Goal: Information Seeking & Learning: Stay updated

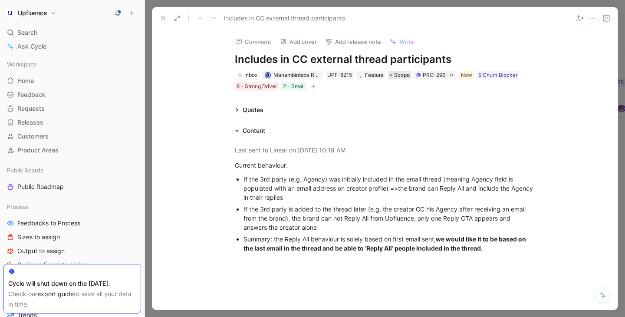
click at [403, 76] on span "Scope" at bounding box center [402, 75] width 16 height 9
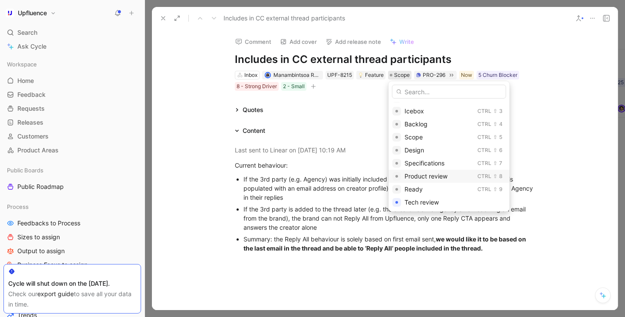
scroll to position [24, 0]
click at [420, 177] on span "Product review" at bounding box center [425, 175] width 43 height 7
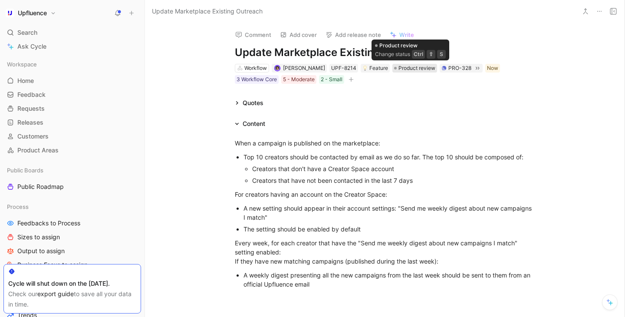
click at [408, 71] on span "Product review" at bounding box center [416, 68] width 37 height 9
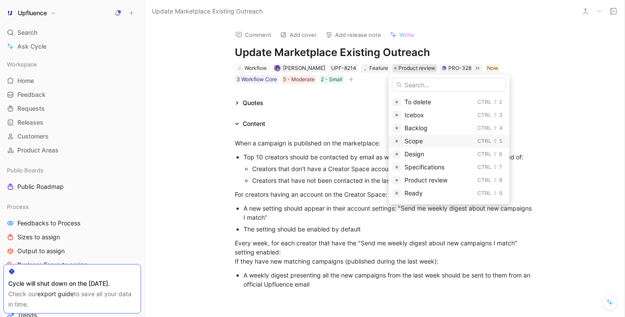
scroll to position [18, 0]
click at [419, 133] on span "Scope" at bounding box center [413, 135] width 18 height 7
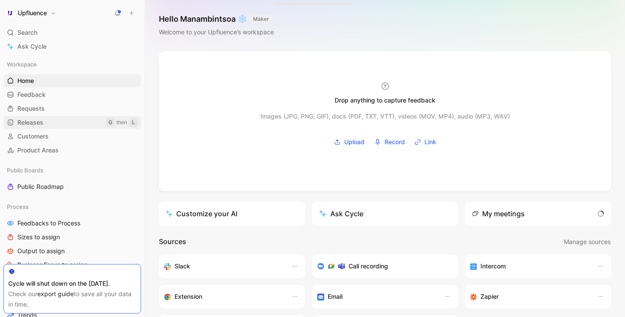
click at [69, 119] on link "Releases G then L" at bounding box center [72, 122] width 138 height 13
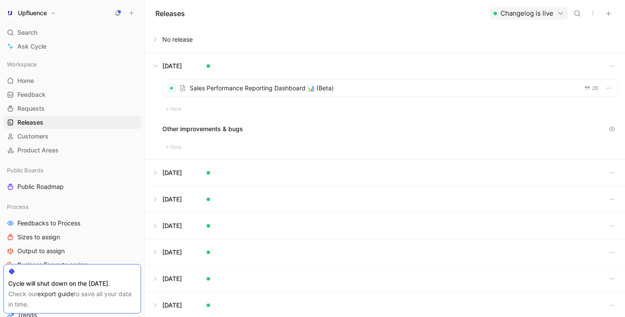
click at [156, 67] on button at bounding box center [384, 66] width 479 height 26
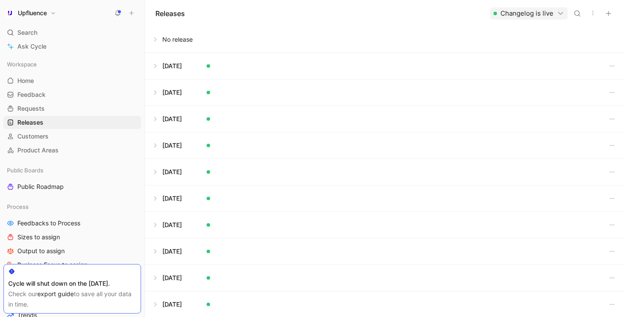
click at [157, 43] on button at bounding box center [384, 39] width 479 height 26
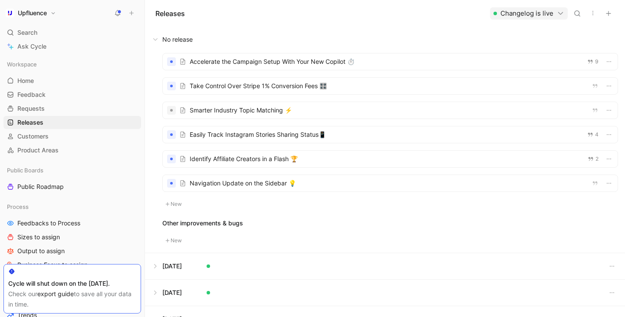
click at [289, 25] on div "Releases Changelog is live" at bounding box center [385, 13] width 480 height 26
click at [306, 116] on div at bounding box center [390, 110] width 455 height 16
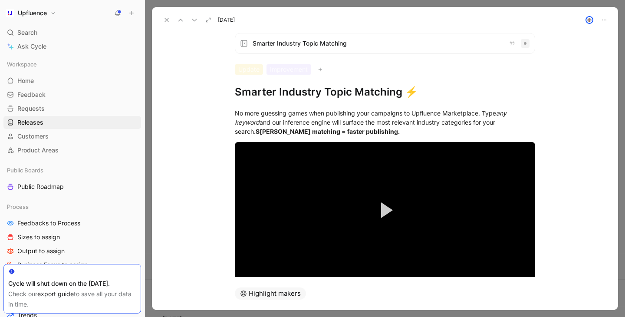
click at [162, 20] on button at bounding box center [167, 20] width 12 height 12
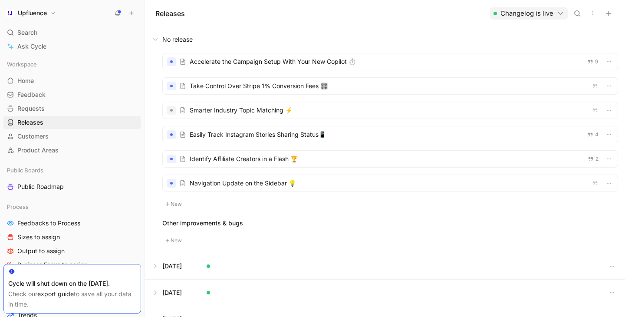
click at [266, 25] on div "Releases Changelog is live" at bounding box center [385, 13] width 480 height 26
click at [274, 18] on div "Releases Changelog is live" at bounding box center [385, 13] width 480 height 26
click at [286, 92] on div at bounding box center [390, 86] width 455 height 16
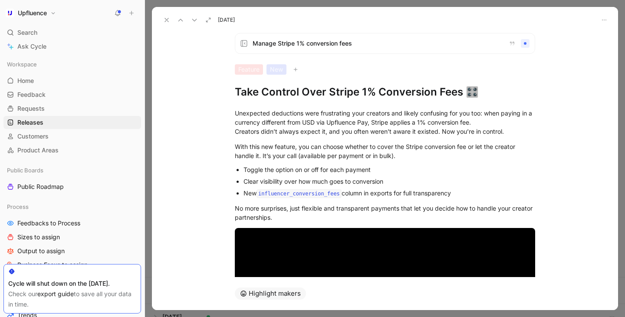
click at [165, 22] on icon at bounding box center [166, 19] width 7 height 7
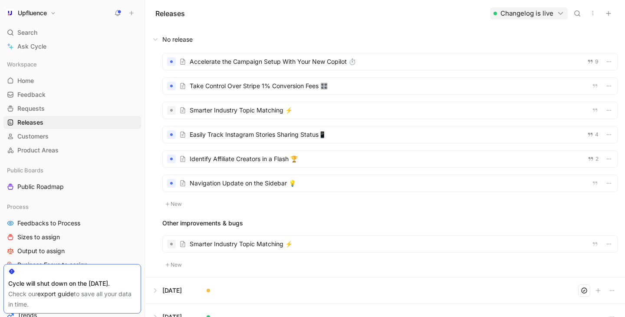
click at [266, 27] on button at bounding box center [384, 39] width 479 height 26
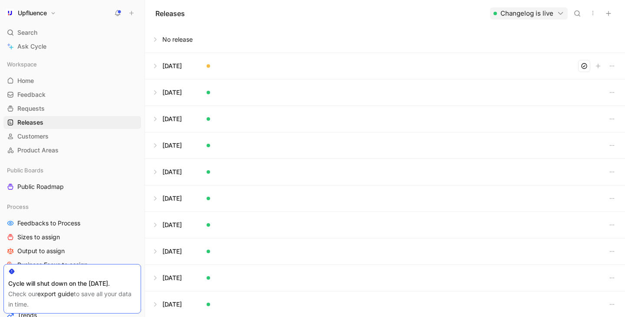
click at [224, 39] on button at bounding box center [384, 39] width 479 height 26
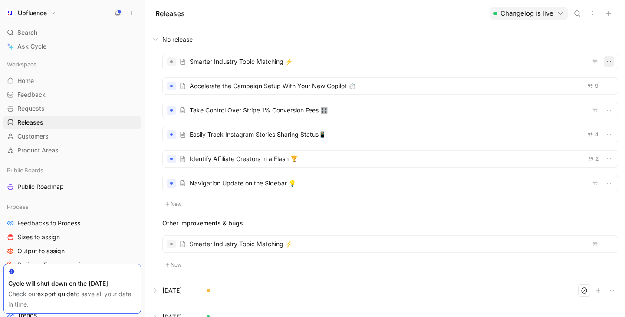
click at [610, 61] on icon "button" at bounding box center [608, 61] width 7 height 7
click at [526, 94] on div "[DATE]" at bounding box center [505, 94] width 51 height 10
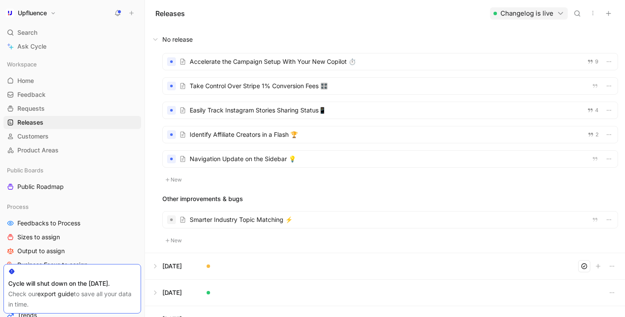
click at [245, 270] on button at bounding box center [384, 266] width 479 height 26
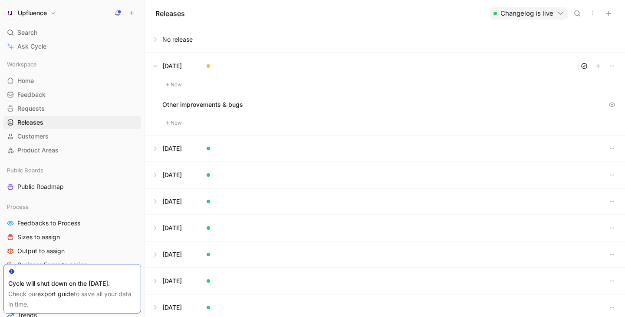
click at [289, 68] on button at bounding box center [384, 66] width 479 height 26
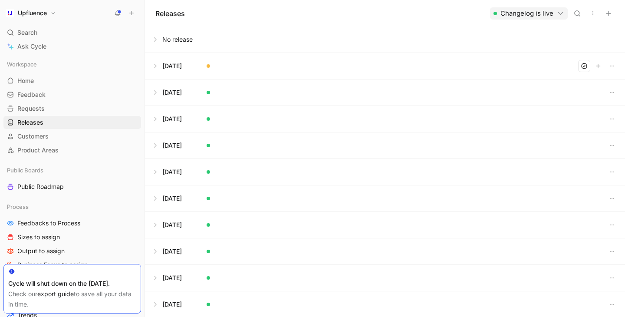
click at [172, 64] on button at bounding box center [384, 66] width 479 height 26
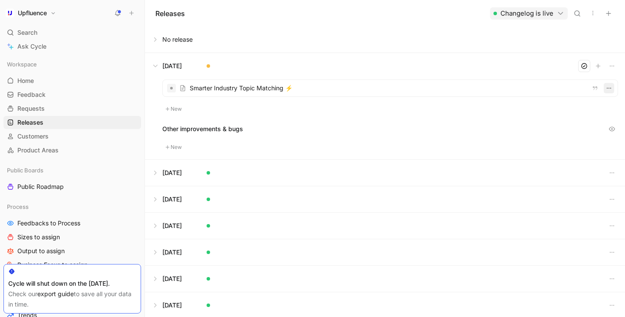
click at [612, 87] on icon "button" at bounding box center [608, 88] width 7 height 7
click at [509, 119] on div "No release" at bounding box center [495, 120] width 30 height 10
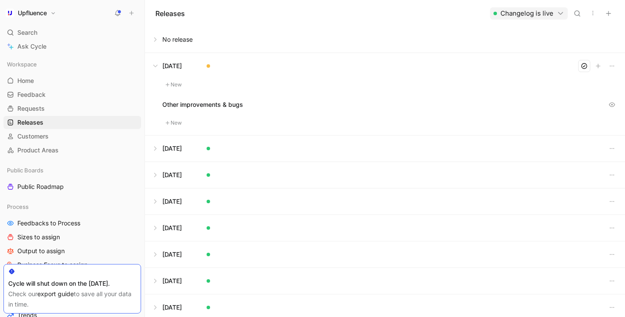
click at [412, 73] on button at bounding box center [384, 66] width 479 height 26
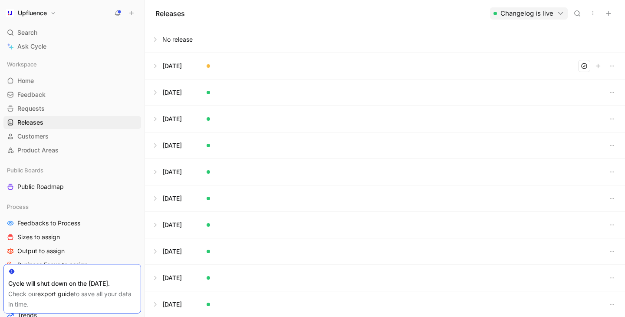
click at [229, 73] on button at bounding box center [384, 66] width 479 height 26
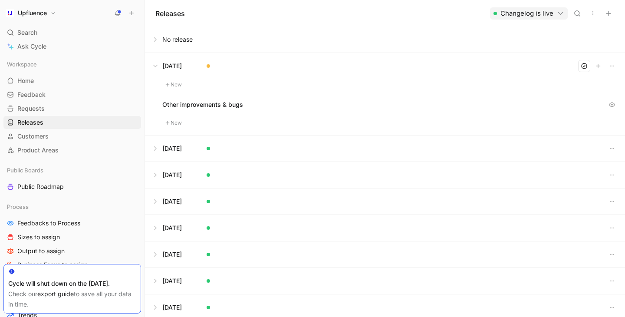
click at [157, 70] on button at bounding box center [384, 66] width 479 height 26
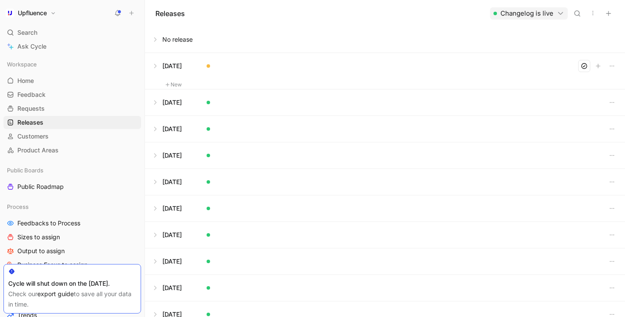
click at [155, 47] on button at bounding box center [384, 39] width 479 height 26
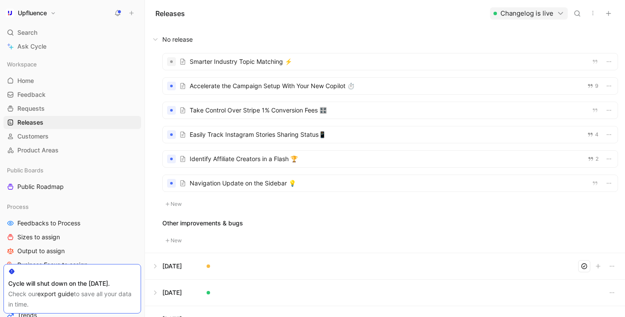
click at [617, 70] on div "Smarter Industry Topic Matching ⚡ Accelerate the Campaign Setup With Your New C…" at bounding box center [390, 131] width 456 height 156
click at [611, 60] on icon "button" at bounding box center [608, 61] width 7 height 7
click at [256, 264] on button at bounding box center [384, 266] width 479 height 26
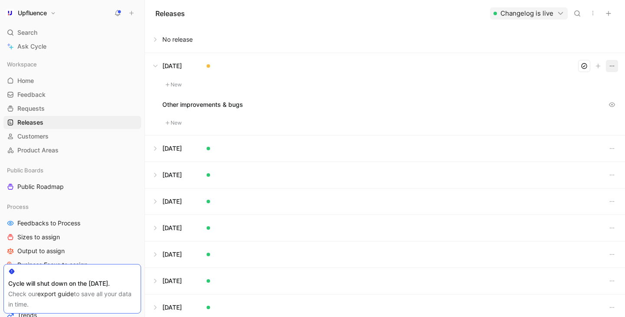
click at [611, 66] on icon "button" at bounding box center [611, 65] width 7 height 7
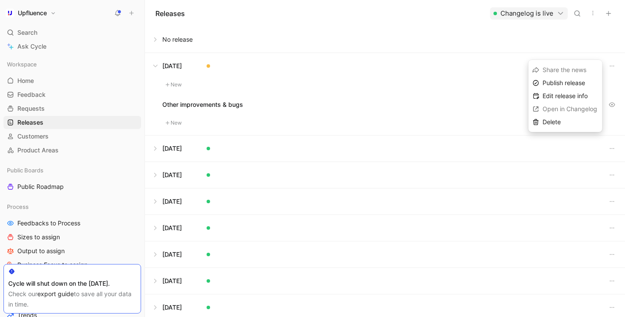
click at [397, 159] on button at bounding box center [384, 148] width 479 height 26
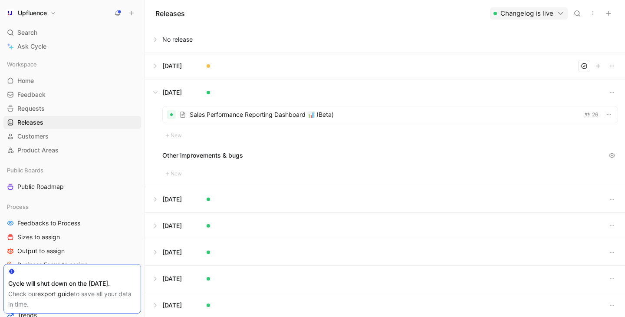
click at [416, 113] on div at bounding box center [390, 114] width 455 height 16
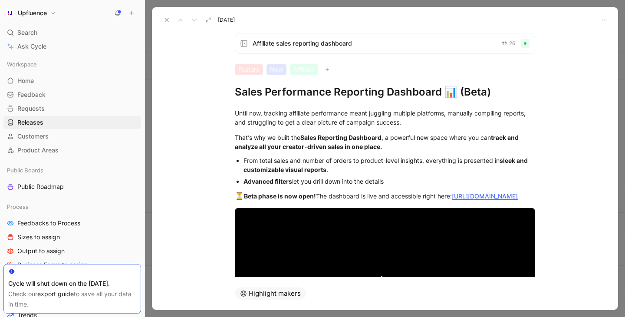
click at [170, 16] on button at bounding box center [167, 20] width 12 height 12
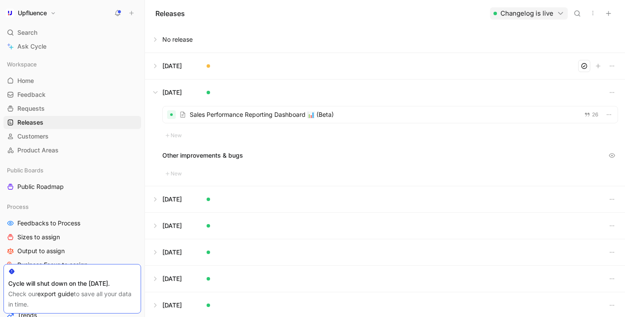
click at [160, 43] on button at bounding box center [384, 39] width 479 height 26
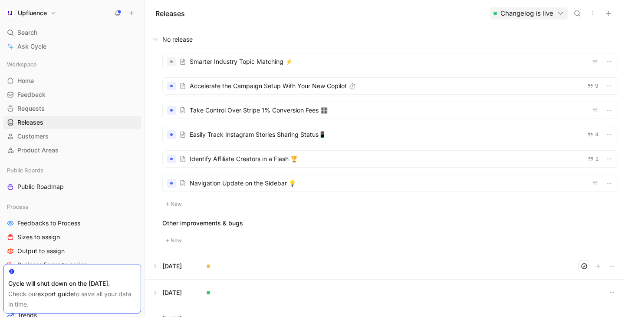
click at [324, 30] on button at bounding box center [384, 39] width 479 height 26
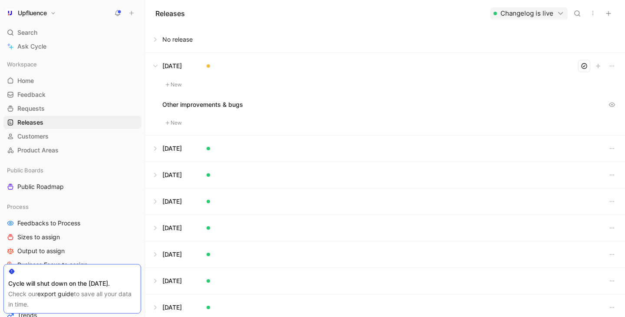
click at [184, 32] on button at bounding box center [384, 39] width 479 height 26
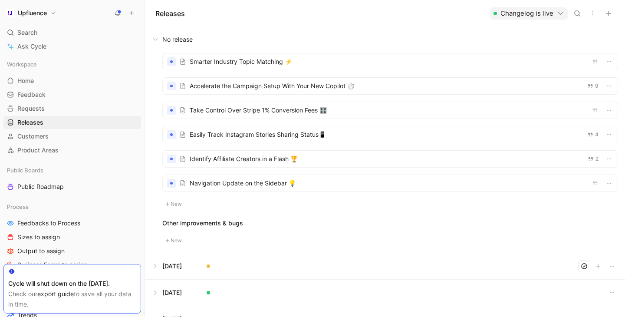
click at [272, 188] on div at bounding box center [390, 183] width 455 height 16
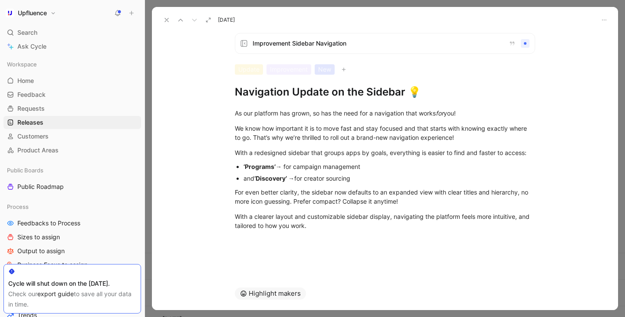
click at [162, 18] on button at bounding box center [167, 20] width 12 height 12
